Goal: Task Accomplishment & Management: Complete application form

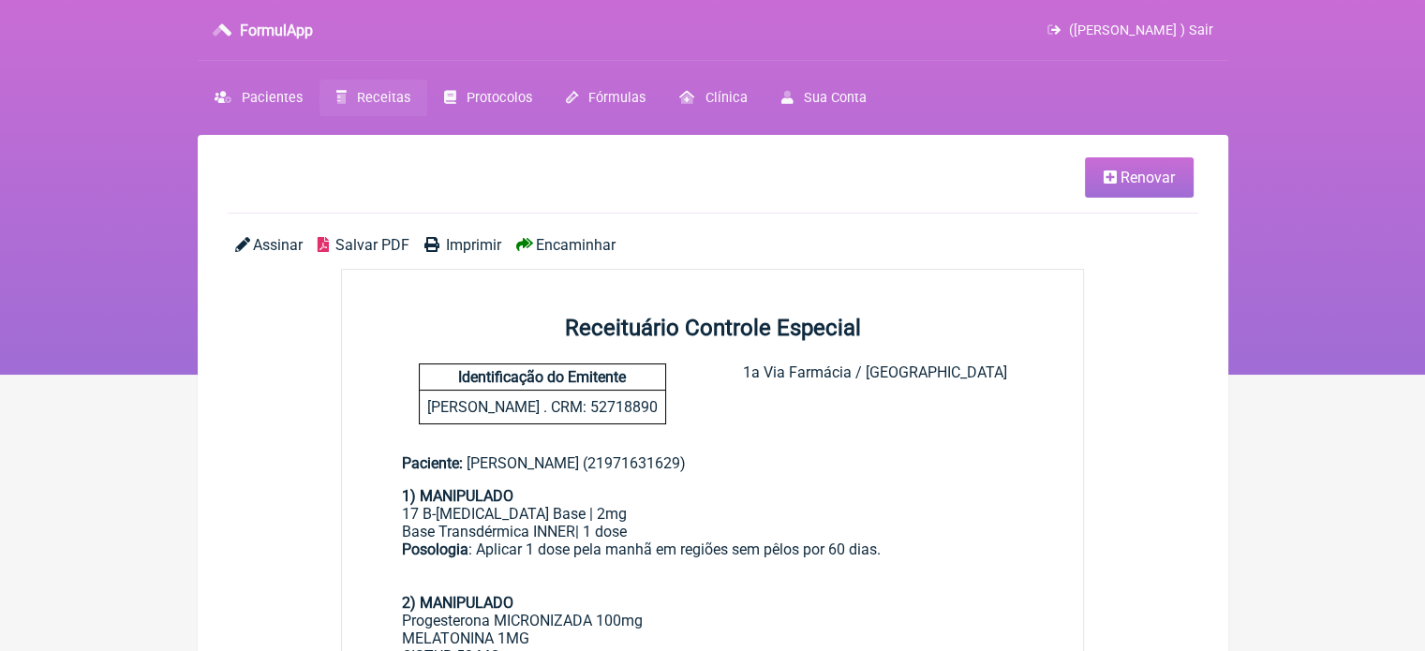
click at [1106, 181] on icon at bounding box center [1109, 177] width 13 height 15
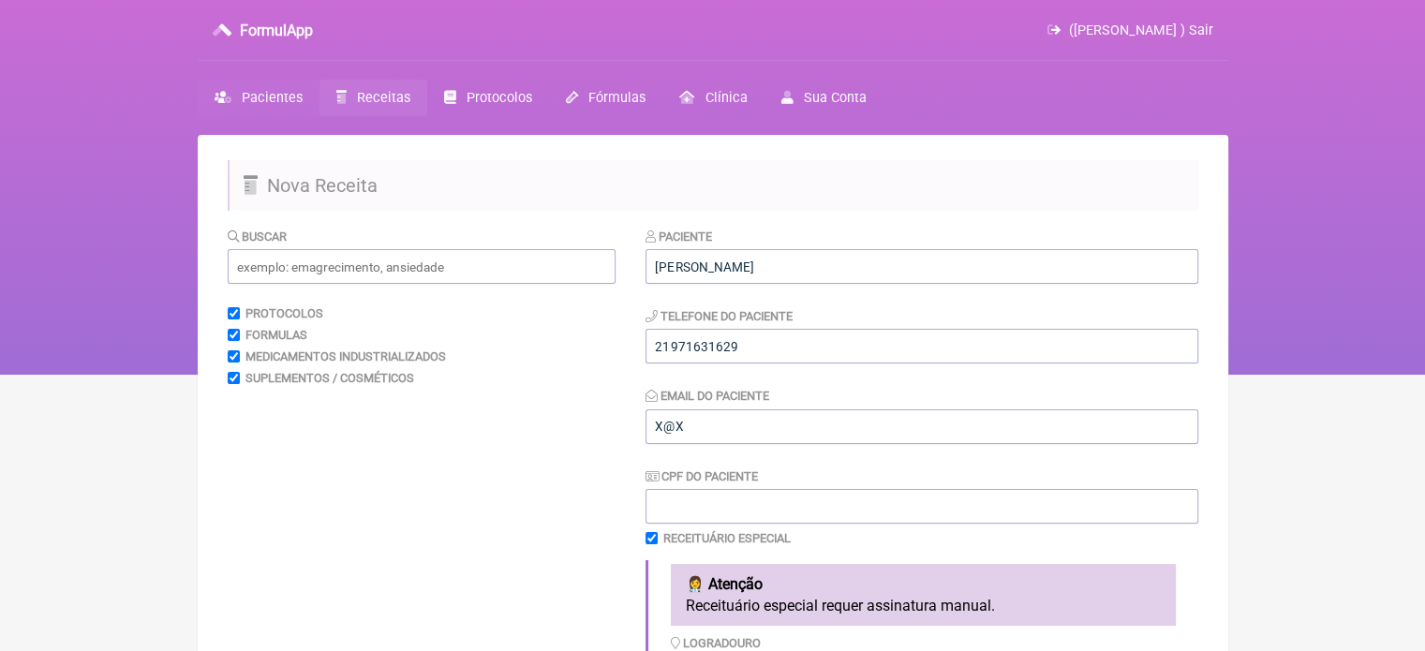
click at [240, 96] on link "Pacientes" at bounding box center [259, 98] width 122 height 37
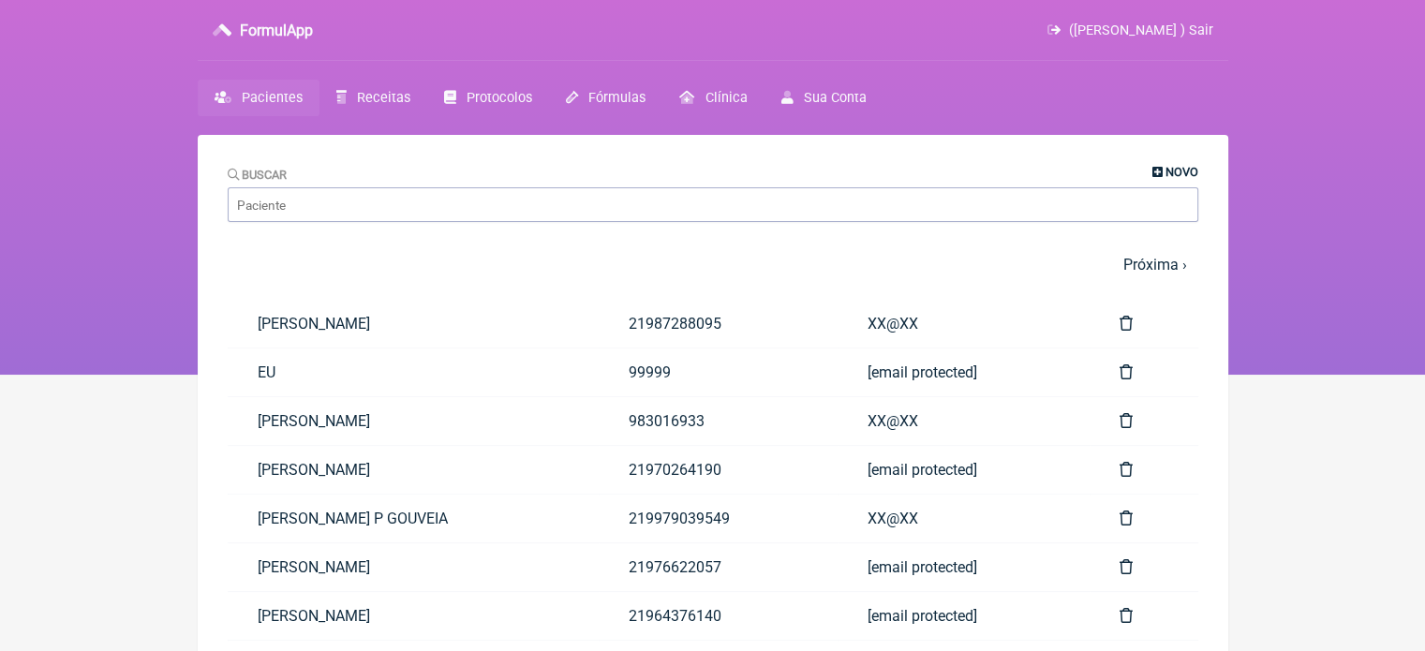
click at [1175, 170] on span "Novo" at bounding box center [1181, 172] width 33 height 14
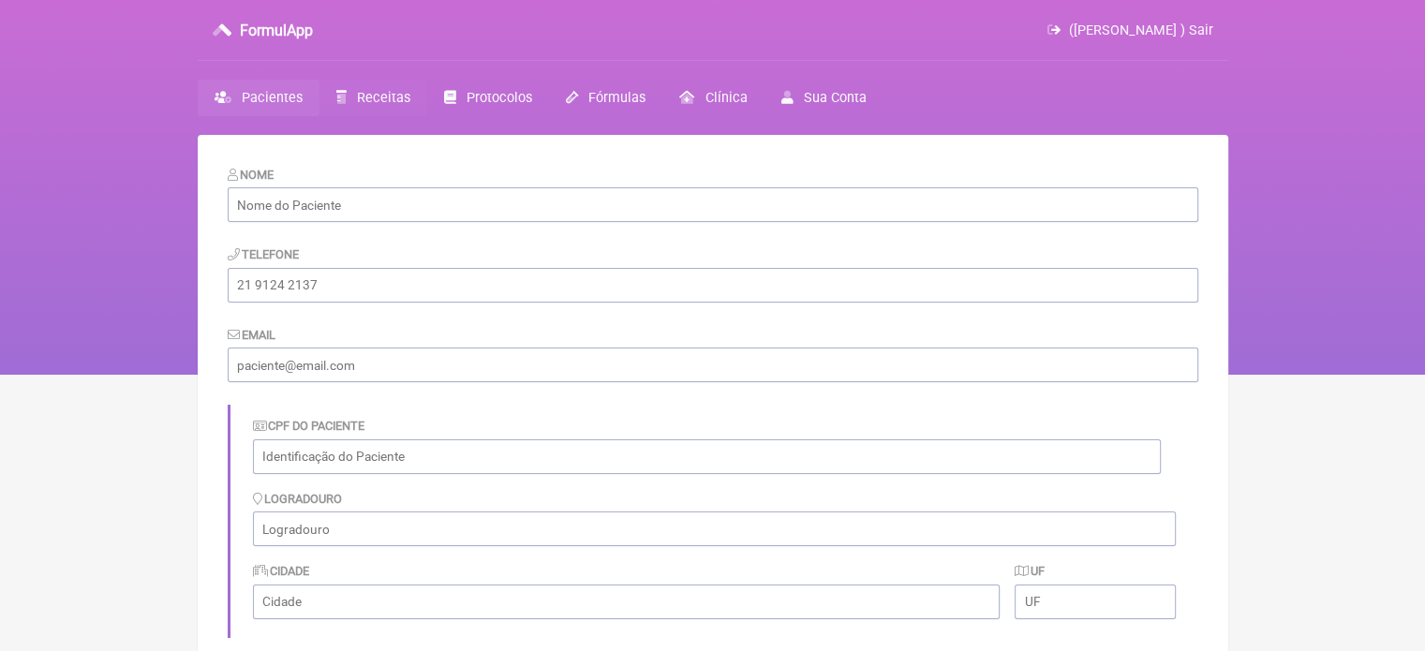
click at [368, 97] on span "Receitas" at bounding box center [383, 98] width 53 height 16
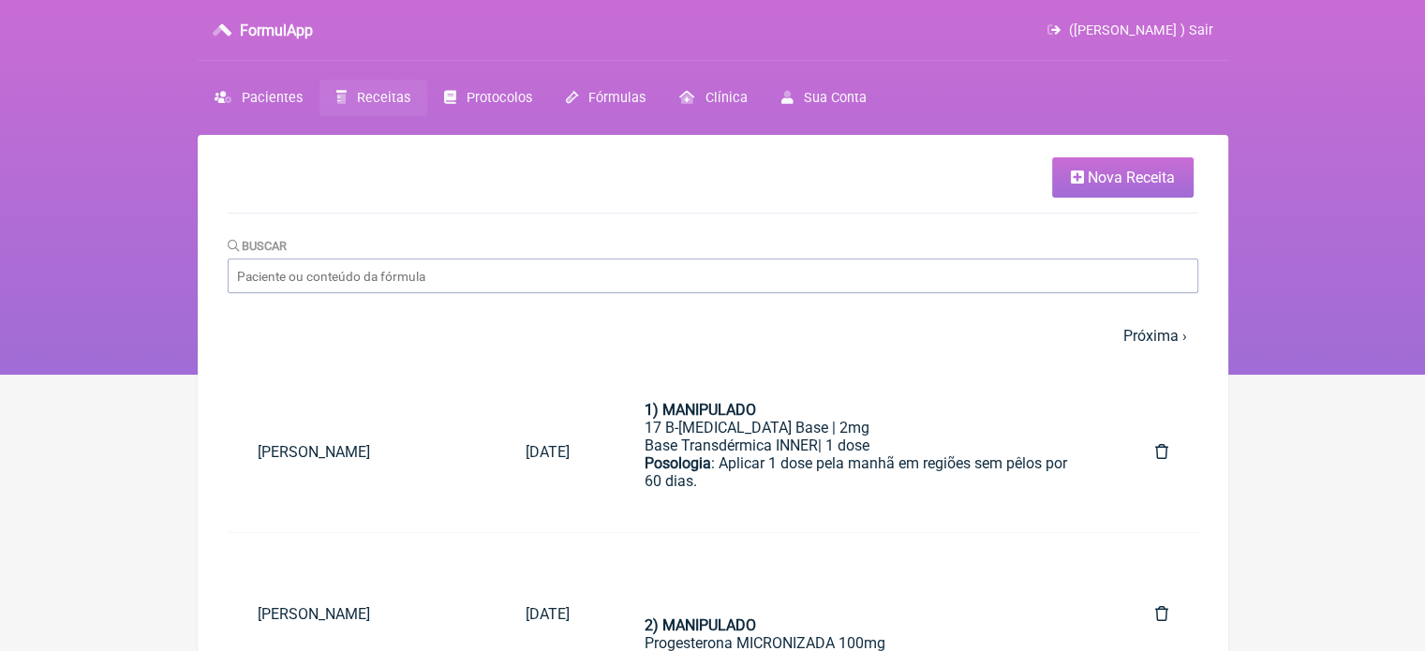
click at [1100, 174] on span "Nova Receita" at bounding box center [1131, 178] width 87 height 18
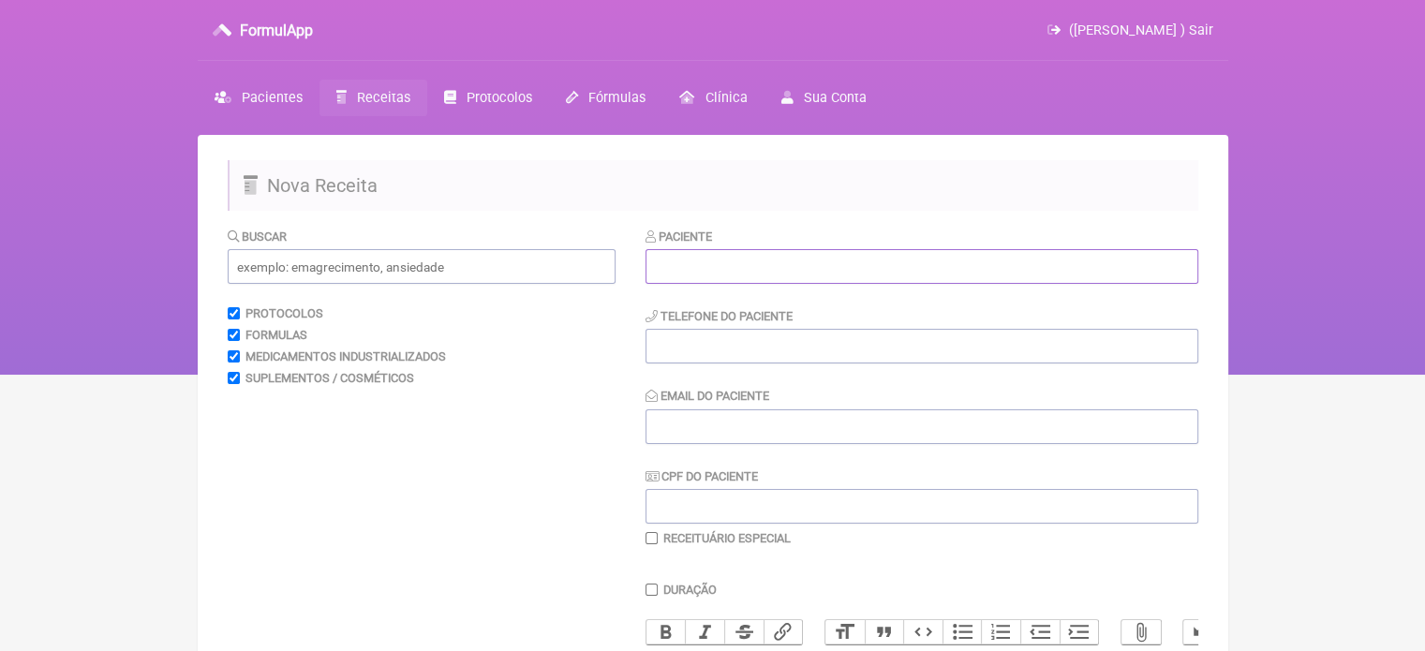
click at [815, 263] on input "text" at bounding box center [921, 266] width 553 height 35
paste input "BIANCA PAULINO BORGES BARRETO"
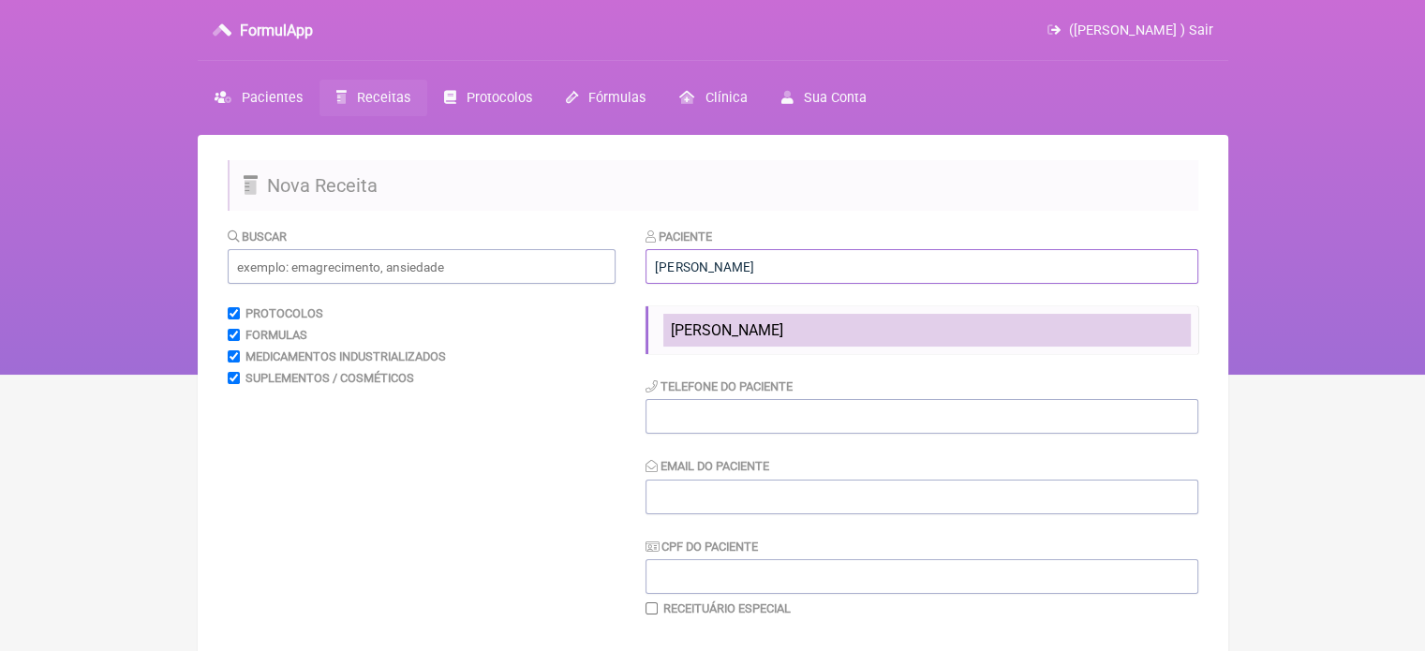
type input "BIANCA PAULINO BORGES BARRETO"
click at [783, 339] on span "BIANCA PAULINO BORGES BARRETO" at bounding box center [727, 330] width 112 height 18
type input "21983928856"
type input "X@X"
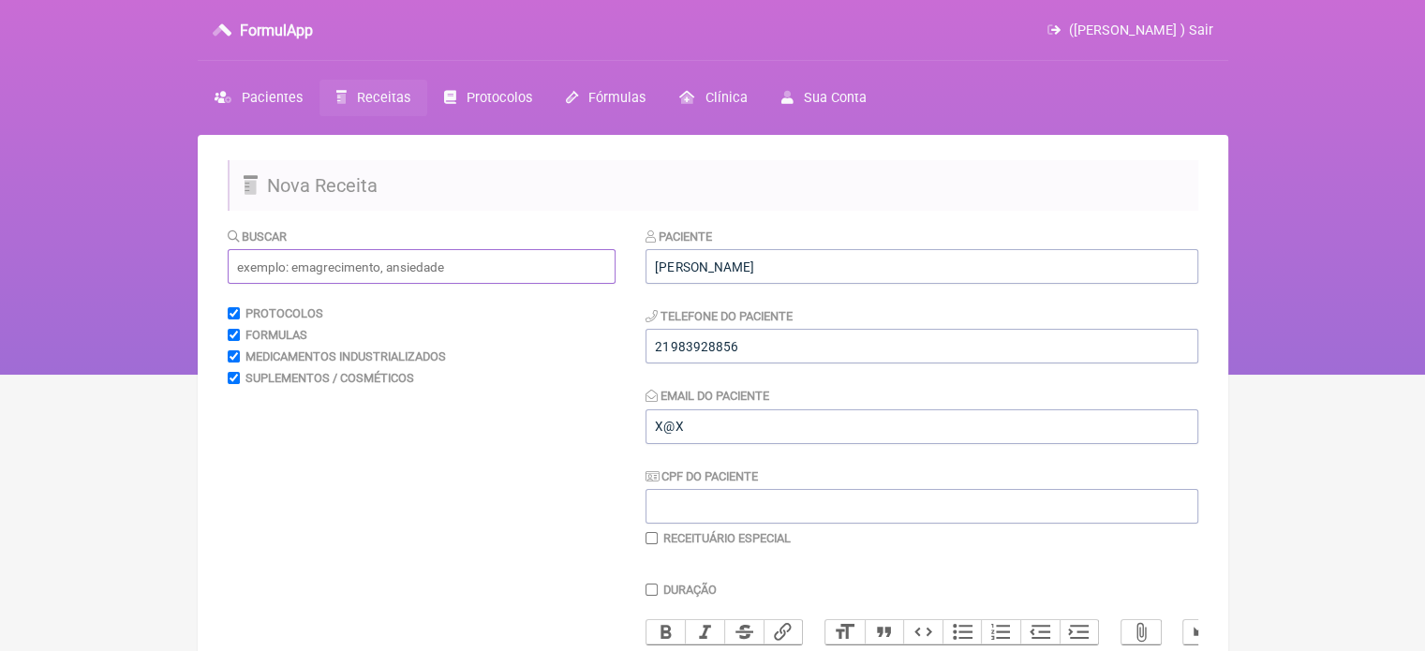
click at [392, 271] on input "text" at bounding box center [422, 266] width 388 height 35
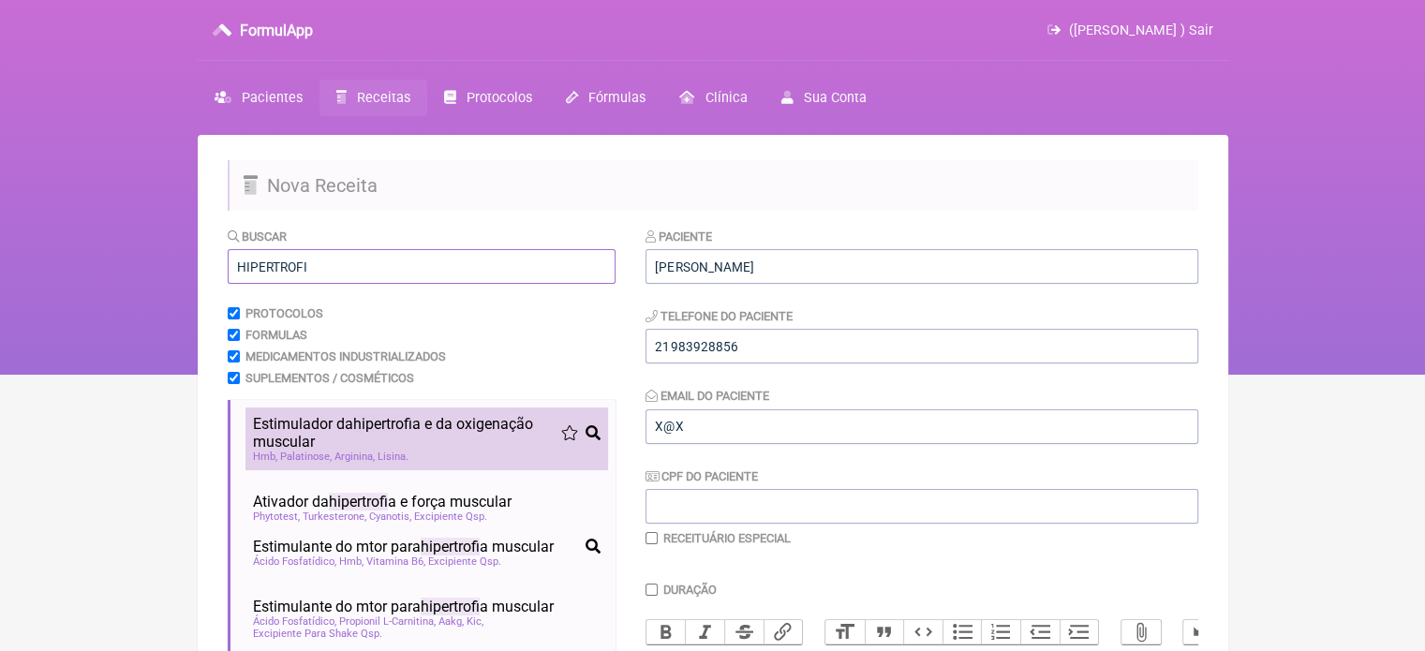
type input "HIPERTROFI"
click at [428, 430] on span "Estimulador da hipertrofi a e da oxigenação muscular" at bounding box center [407, 433] width 308 height 36
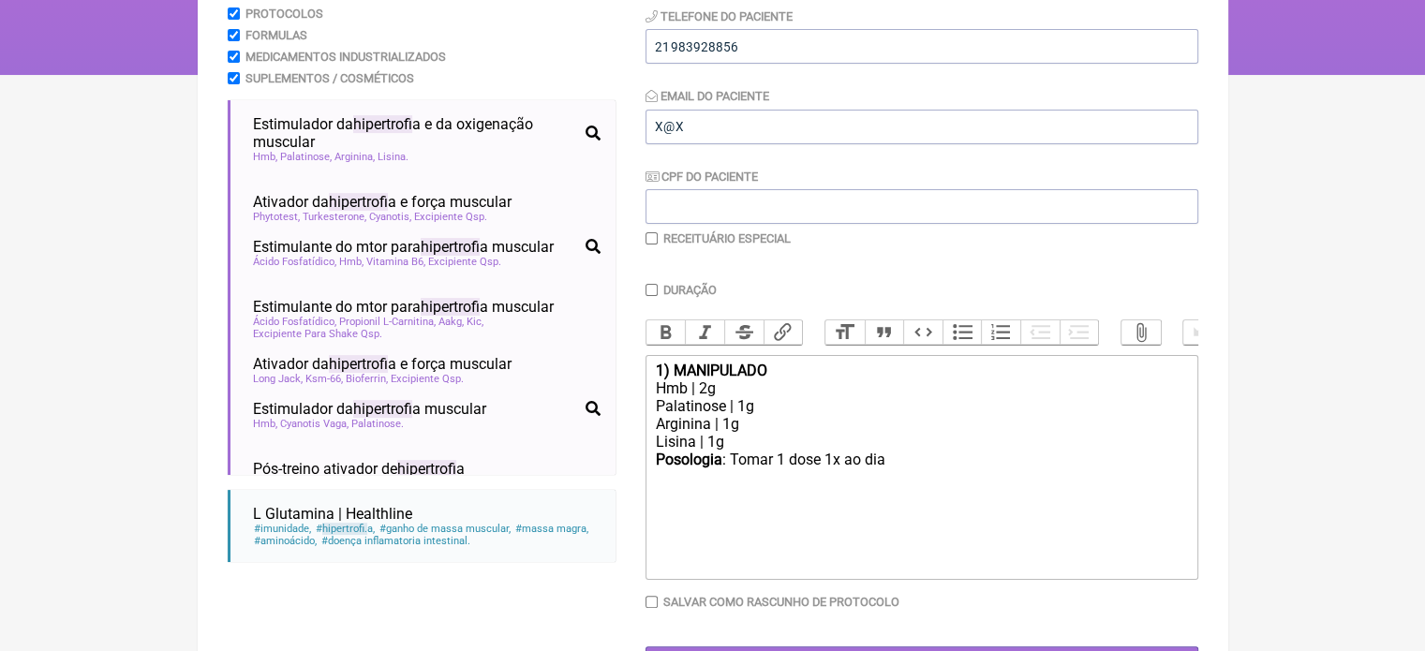
scroll to position [374, 0]
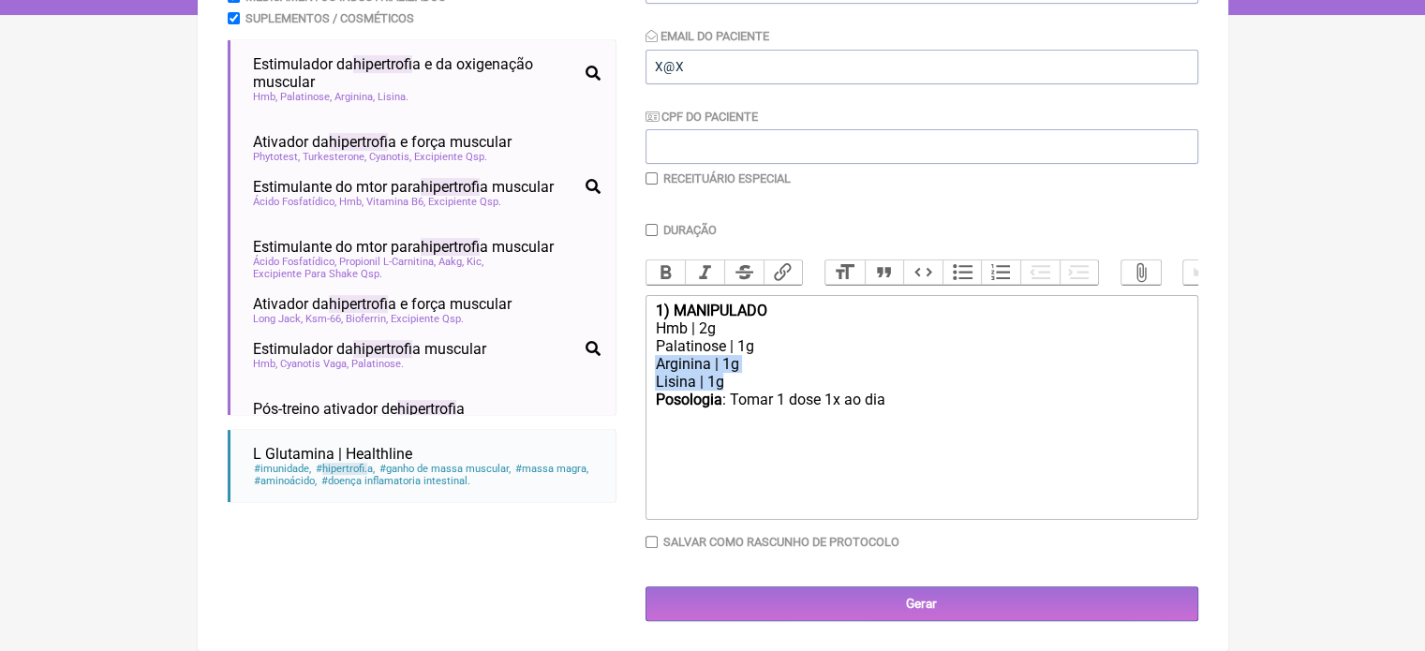
drag, startPoint x: 760, startPoint y: 382, endPoint x: 619, endPoint y: 362, distance: 142.0
click at [619, 362] on form "Buscar HIPERTROFI Protocolos Formulas Medicamentos Industrializados Suplementos…" at bounding box center [713, 244] width 970 height 755
click at [897, 401] on div "Posologia : Tomar 1 dose 1x ao dia ㅤ" at bounding box center [921, 409] width 532 height 37
click at [883, 404] on div "Posologia : Tomar 1 dose 1x ao dia ㅤ" at bounding box center [921, 409] width 532 height 37
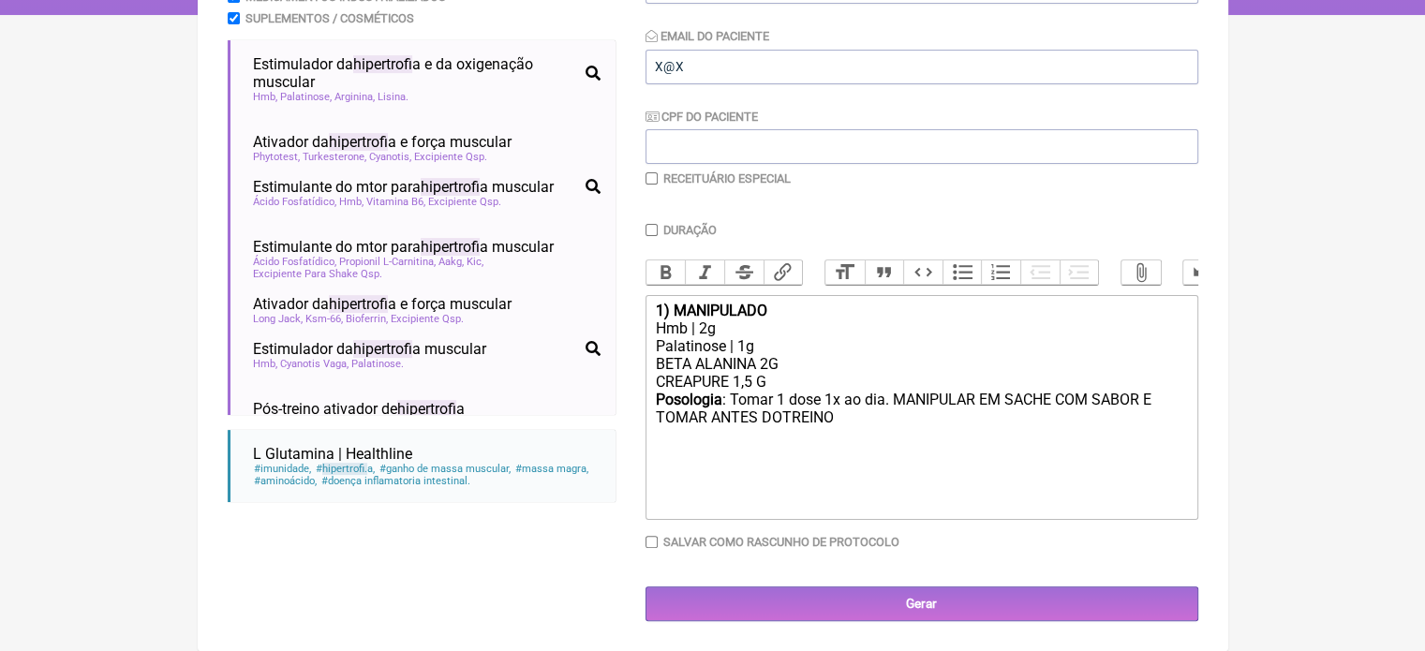
type trix-editor "<div><strong>1) MANIPULADO</strong></div><div>Hmb | 2g</div><div>Palatinose | 1…"
click at [657, 172] on input "checkbox" at bounding box center [651, 178] width 12 height 12
checkbox input "true"
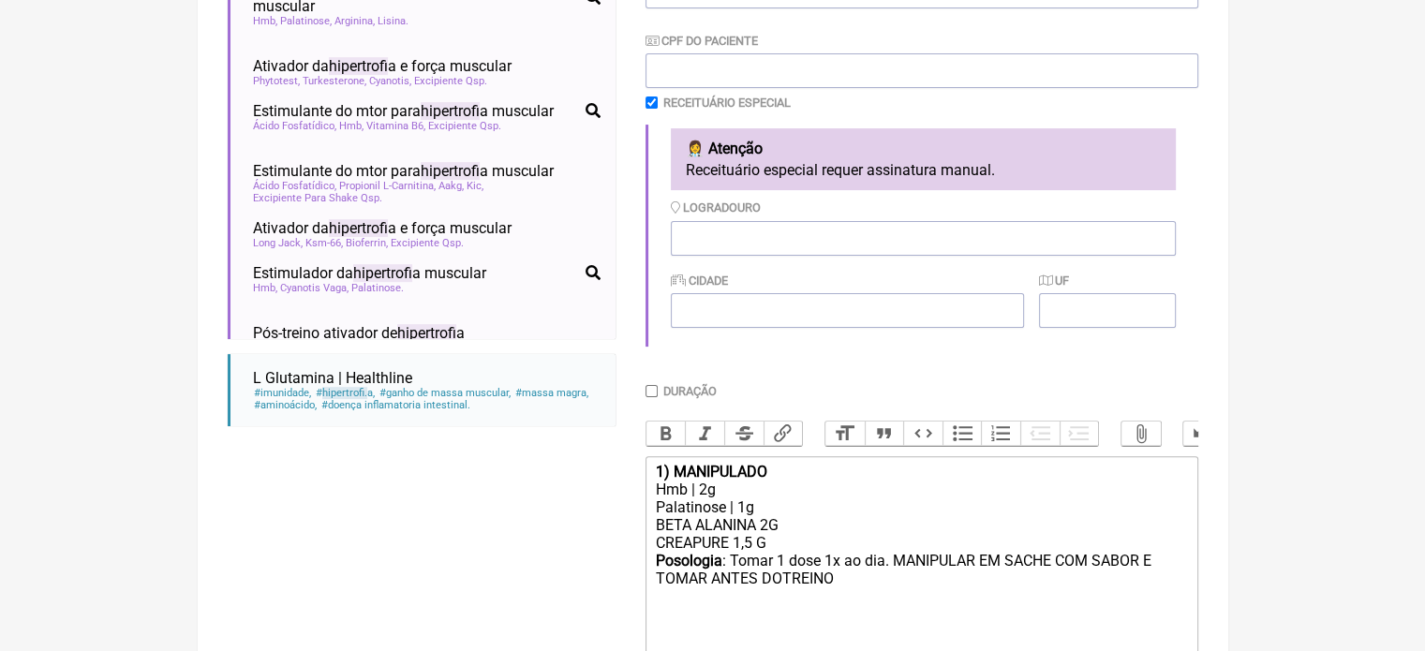
scroll to position [561, 0]
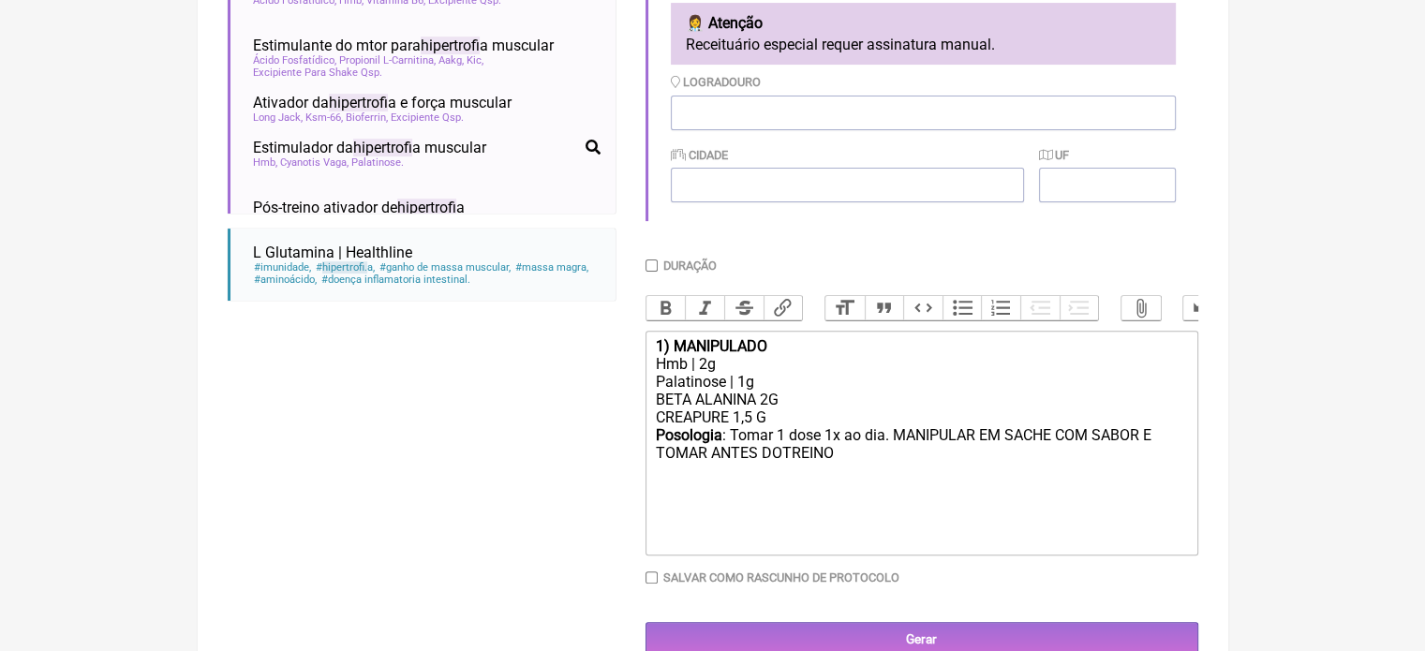
click at [783, 467] on div "Posologia : Tomar 1 dose 1x ao dia. MANIPULAR EM SACHE COM SABOR E TOMAR ANTES …" at bounding box center [921, 453] width 532 height 55
click at [834, 469] on div "Posologia : Tomar 1 dose 1x ao dia. MANIPULAR EM SACHE COM SABOR E TOMAR ANTES …" at bounding box center [921, 453] width 532 height 55
type trix-editor "<div><strong>1) MANIPULADO</strong></div><div>Hmb | 2g</div><div>Palatinose | 1…"
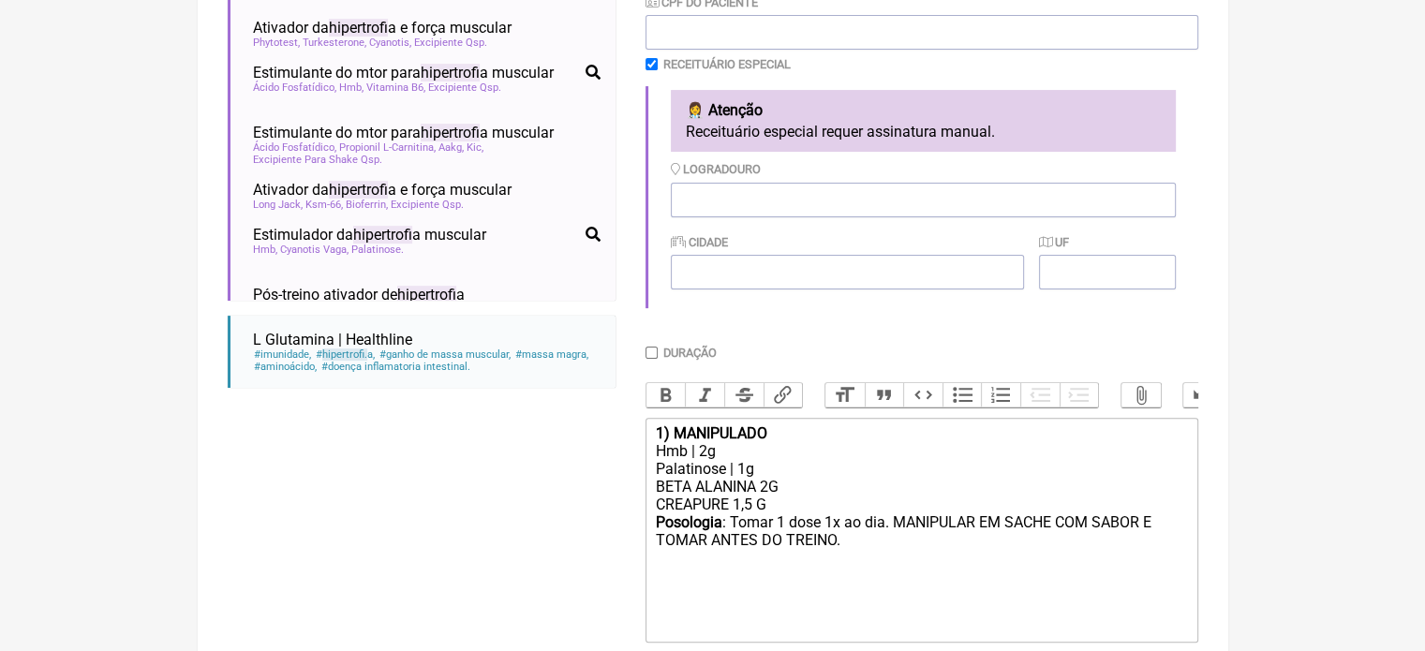
scroll to position [374, 0]
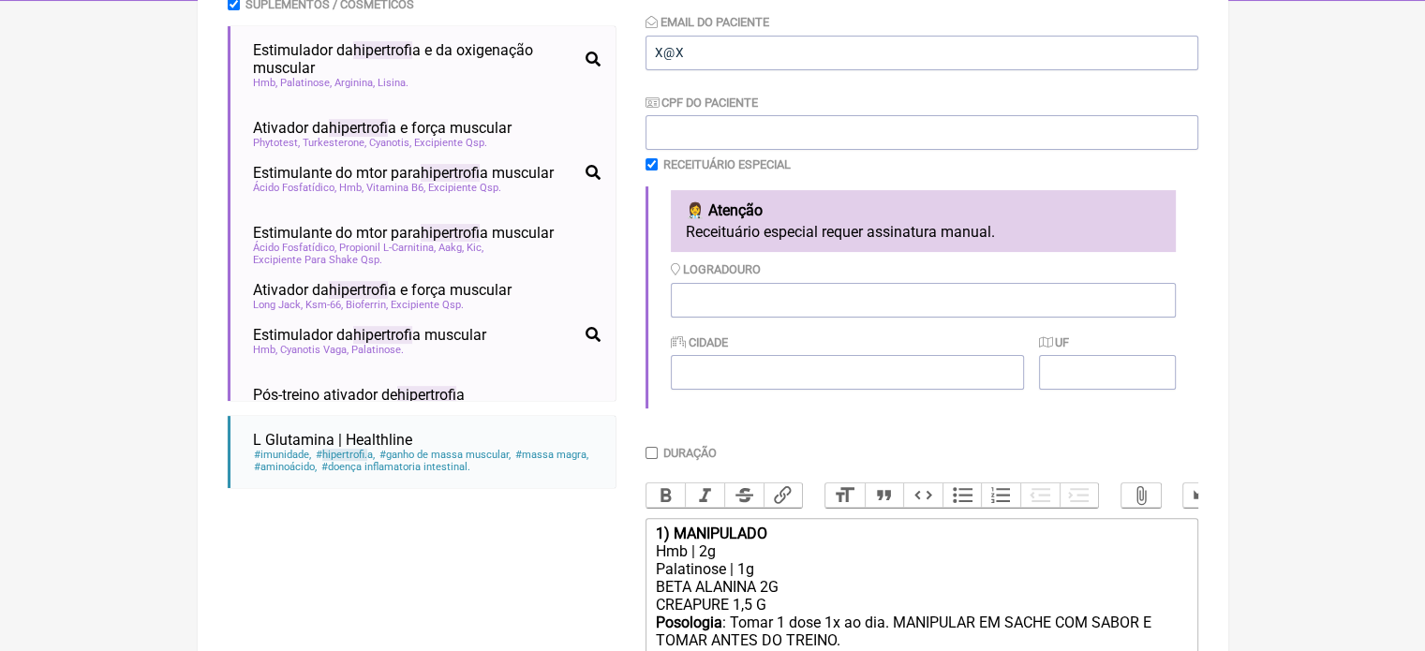
click at [651, 165] on input "checkbox" at bounding box center [651, 164] width 12 height 12
checkbox input "false"
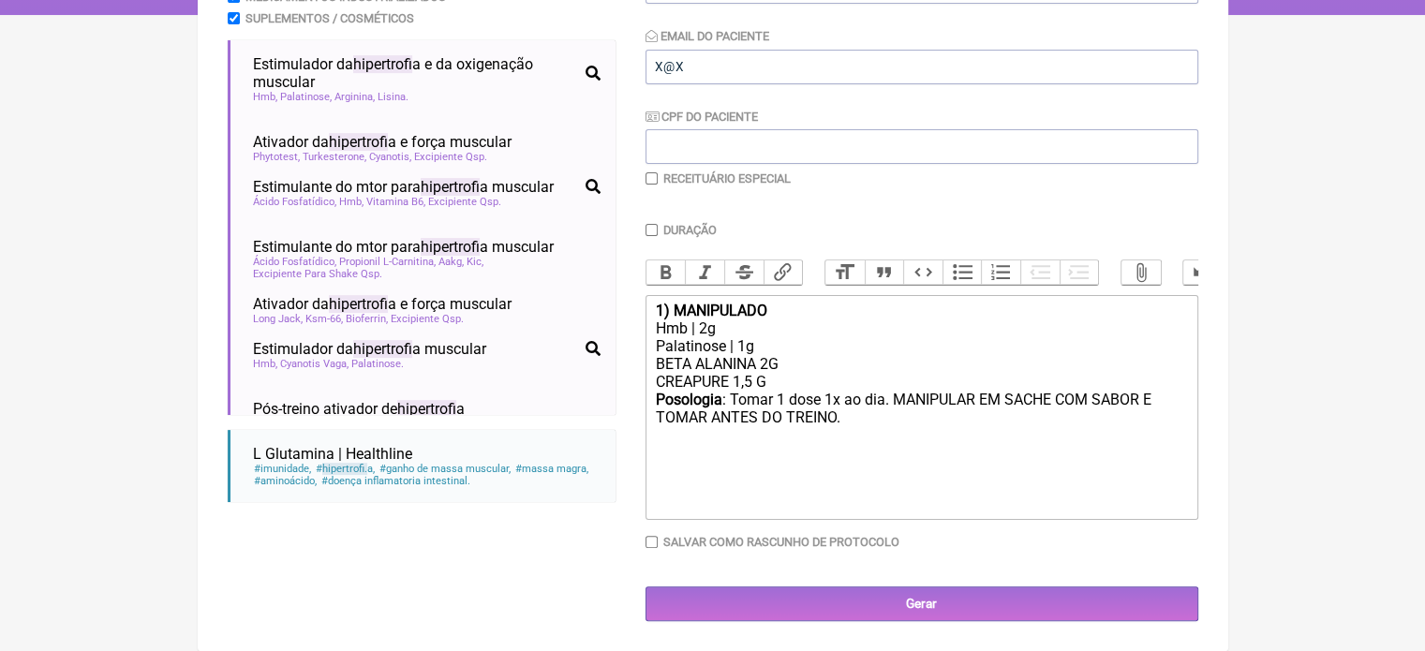
click at [658, 223] on div "Duração" at bounding box center [921, 230] width 553 height 14
click at [649, 224] on input "Duração" at bounding box center [651, 230] width 12 height 12
checkbox input "true"
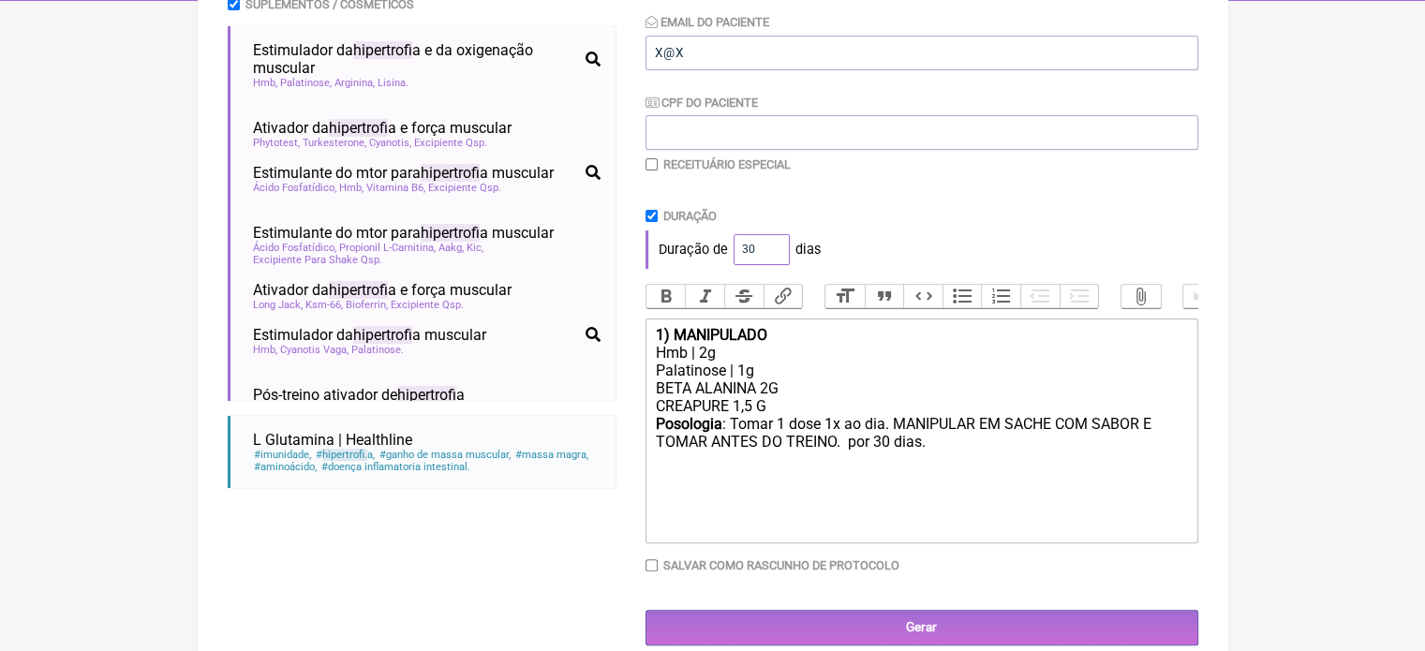
drag, startPoint x: 754, startPoint y: 252, endPoint x: 718, endPoint y: 254, distance: 35.6
click at [718, 254] on div "Duração de 30 dias" at bounding box center [921, 248] width 553 height 37
type input "60"
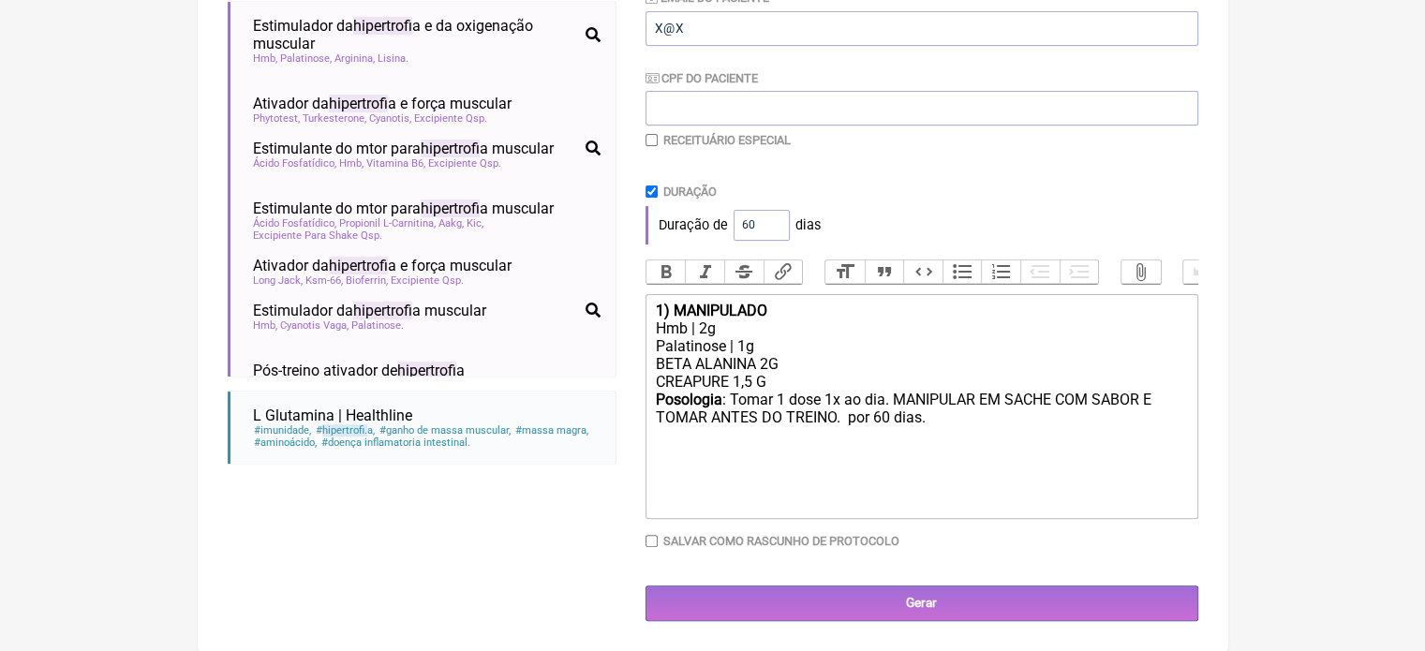
scroll to position [412, 0]
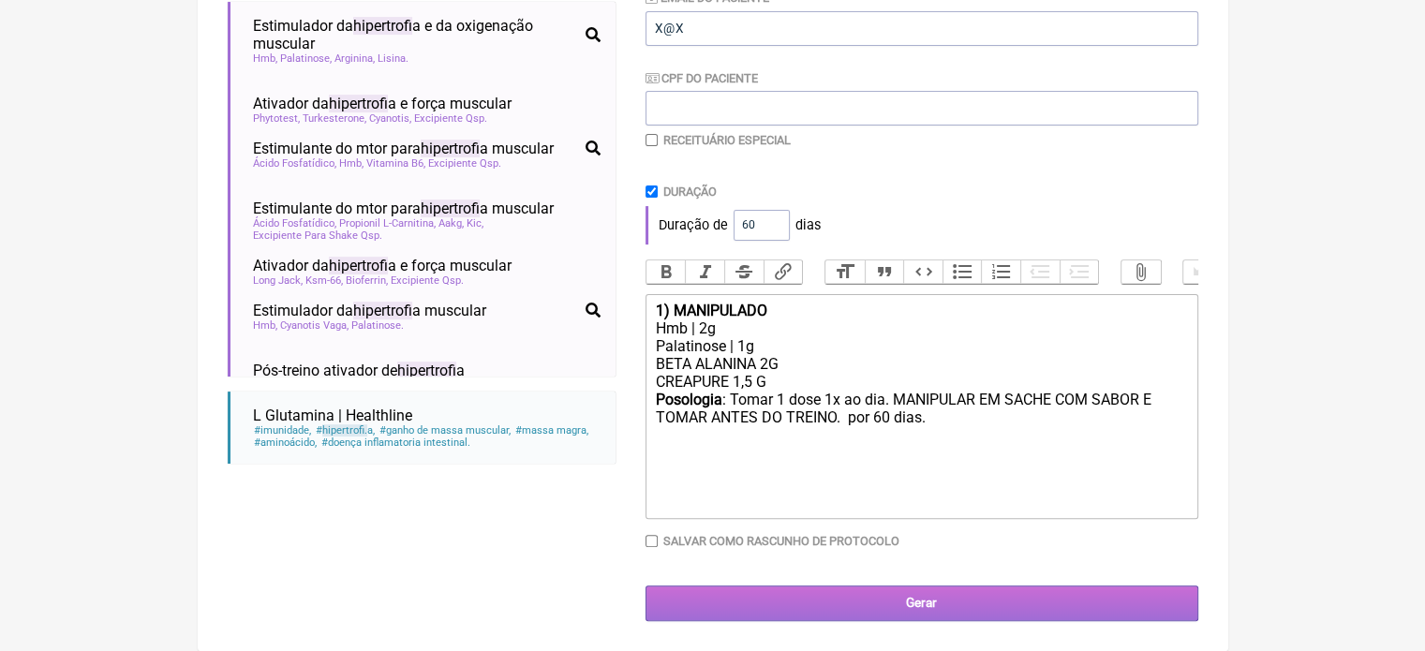
click at [812, 609] on input "Gerar" at bounding box center [921, 602] width 553 height 35
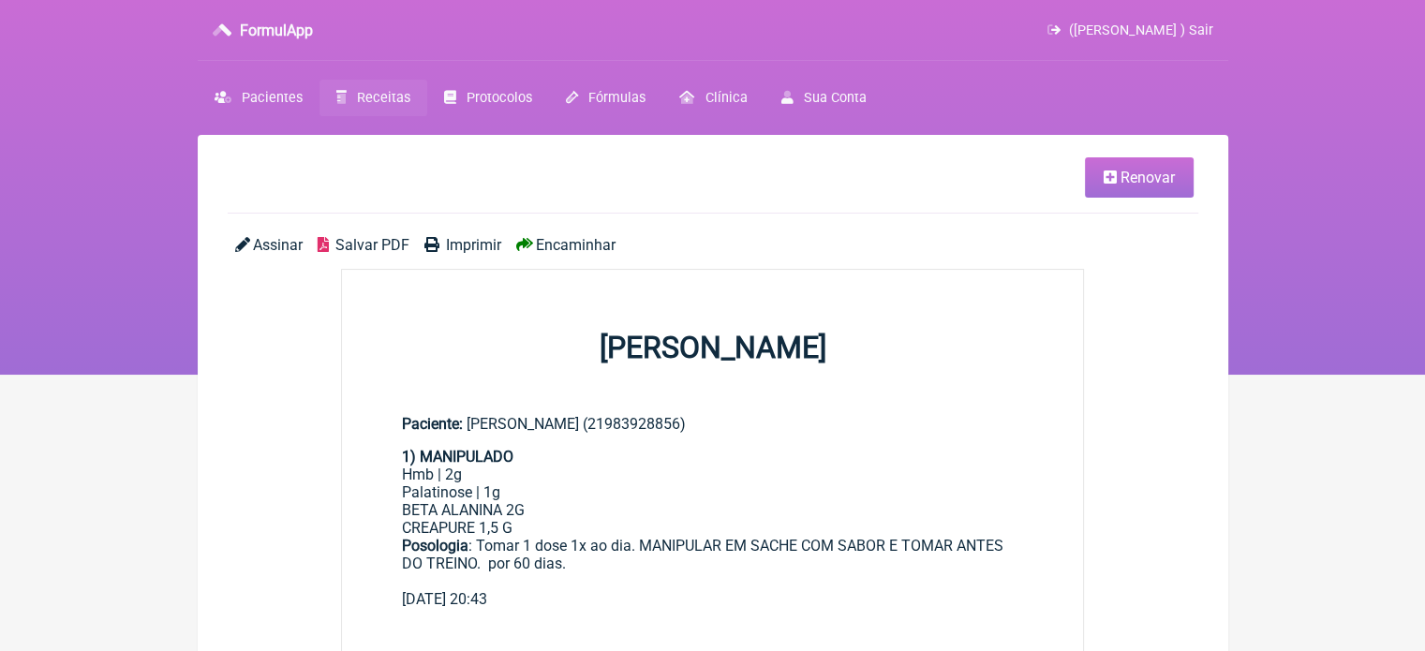
click at [465, 246] on span "Imprimir" at bounding box center [473, 245] width 55 height 18
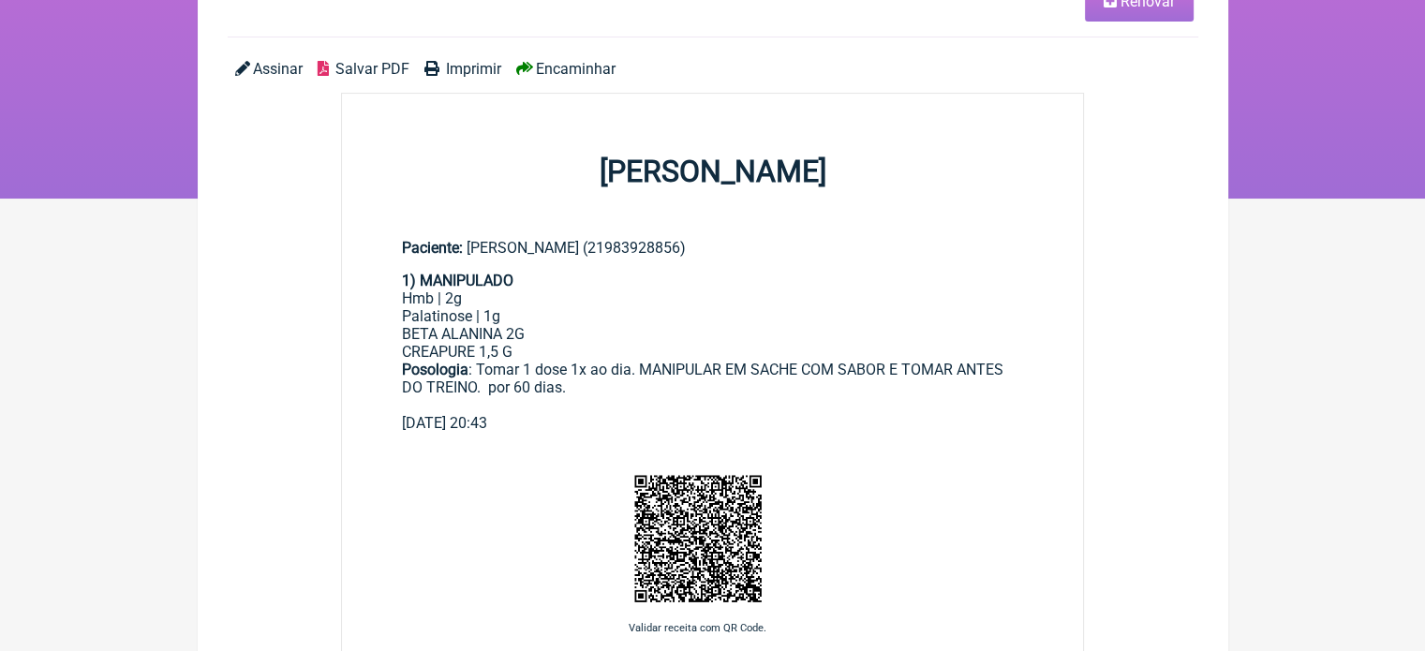
scroll to position [187, 0]
